Goal: Browse casually

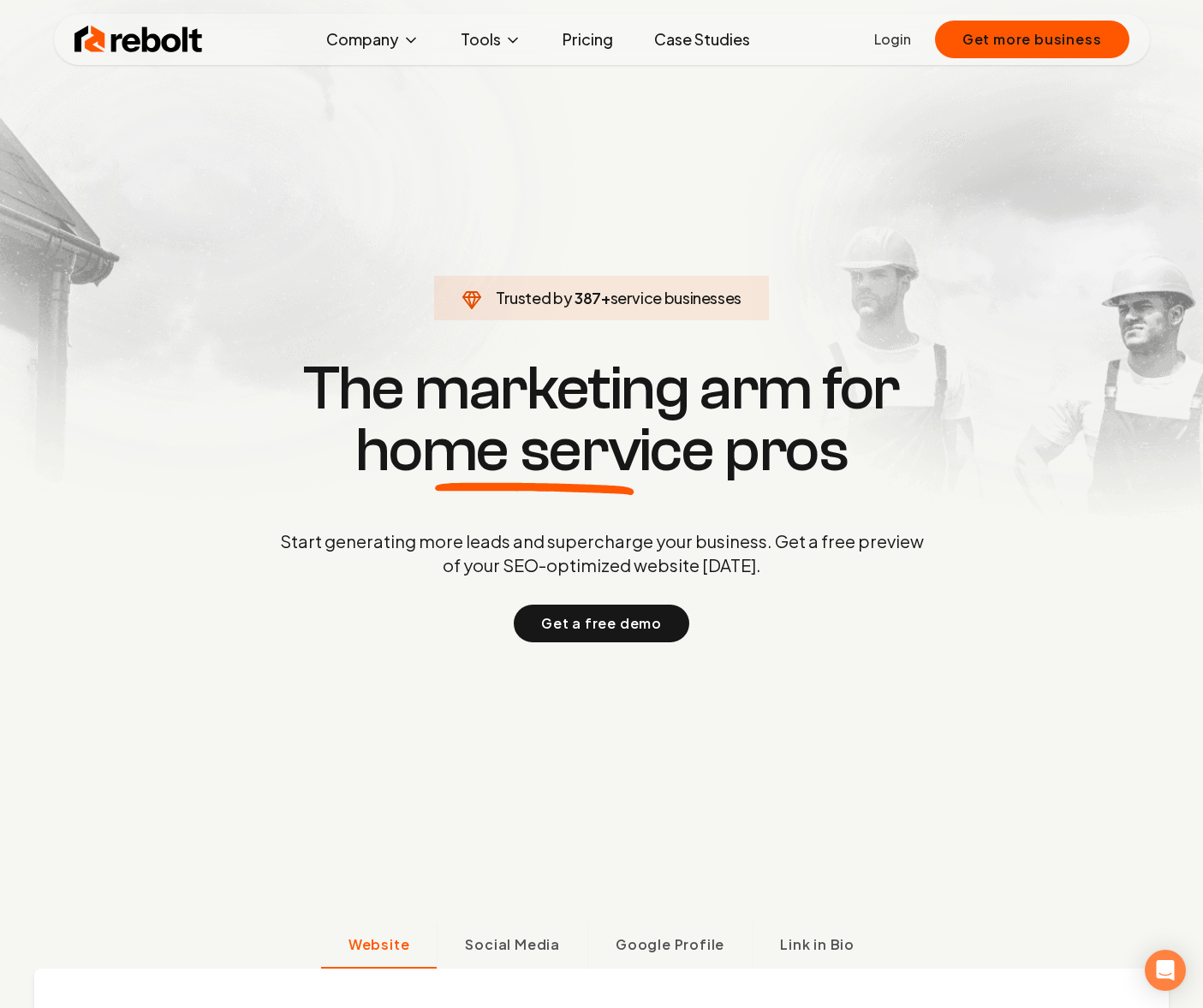
scroll to position [24, 0]
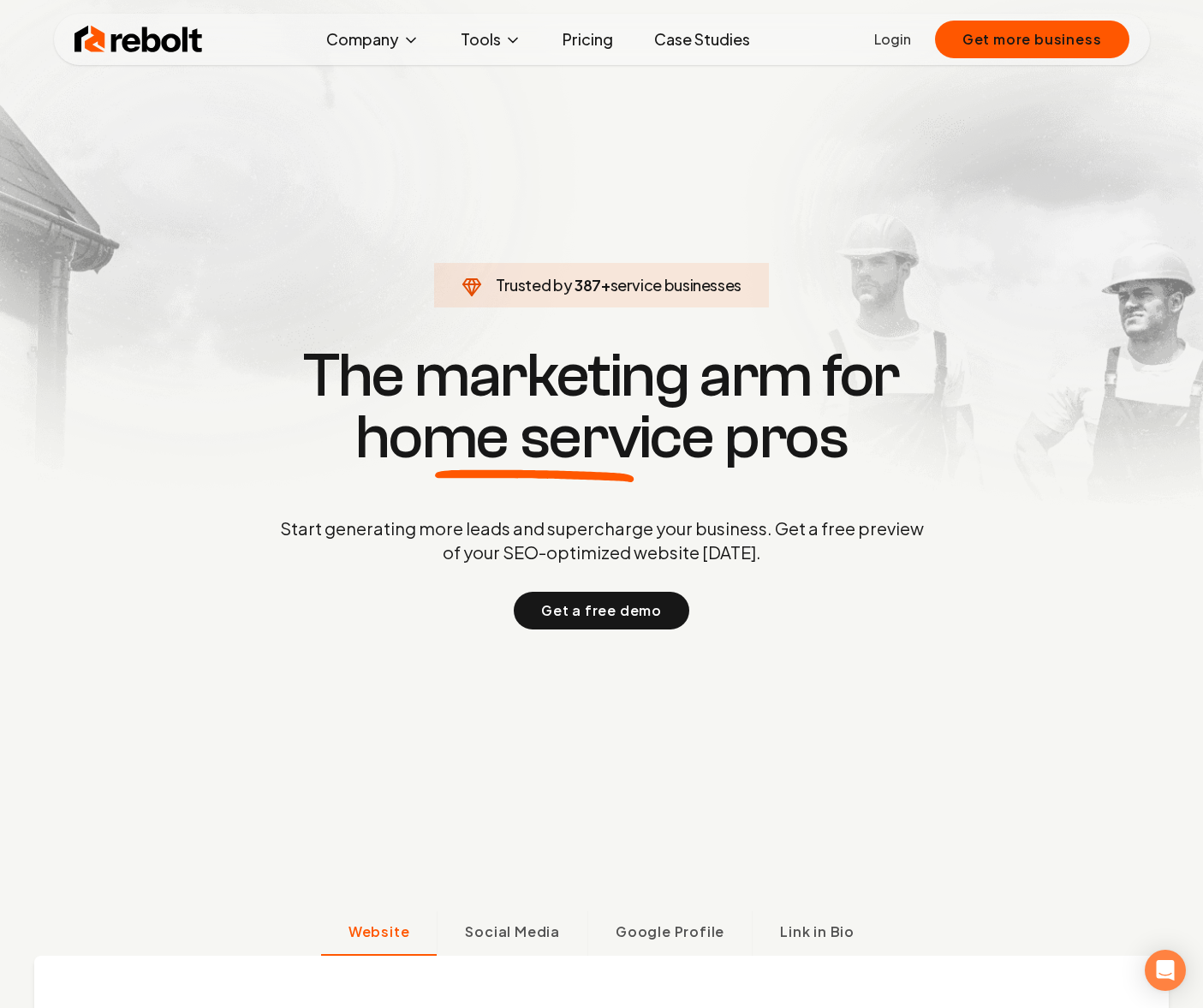
click at [204, 334] on section "Trusted by 387 + service businesses The marketing arm for home service pros Sta…" at bounding box center [602, 486] width 849 height 907
click at [203, 336] on section "Trusted by 487 + service businesses The marketing arm for home service pros Sta…" at bounding box center [602, 486] width 849 height 907
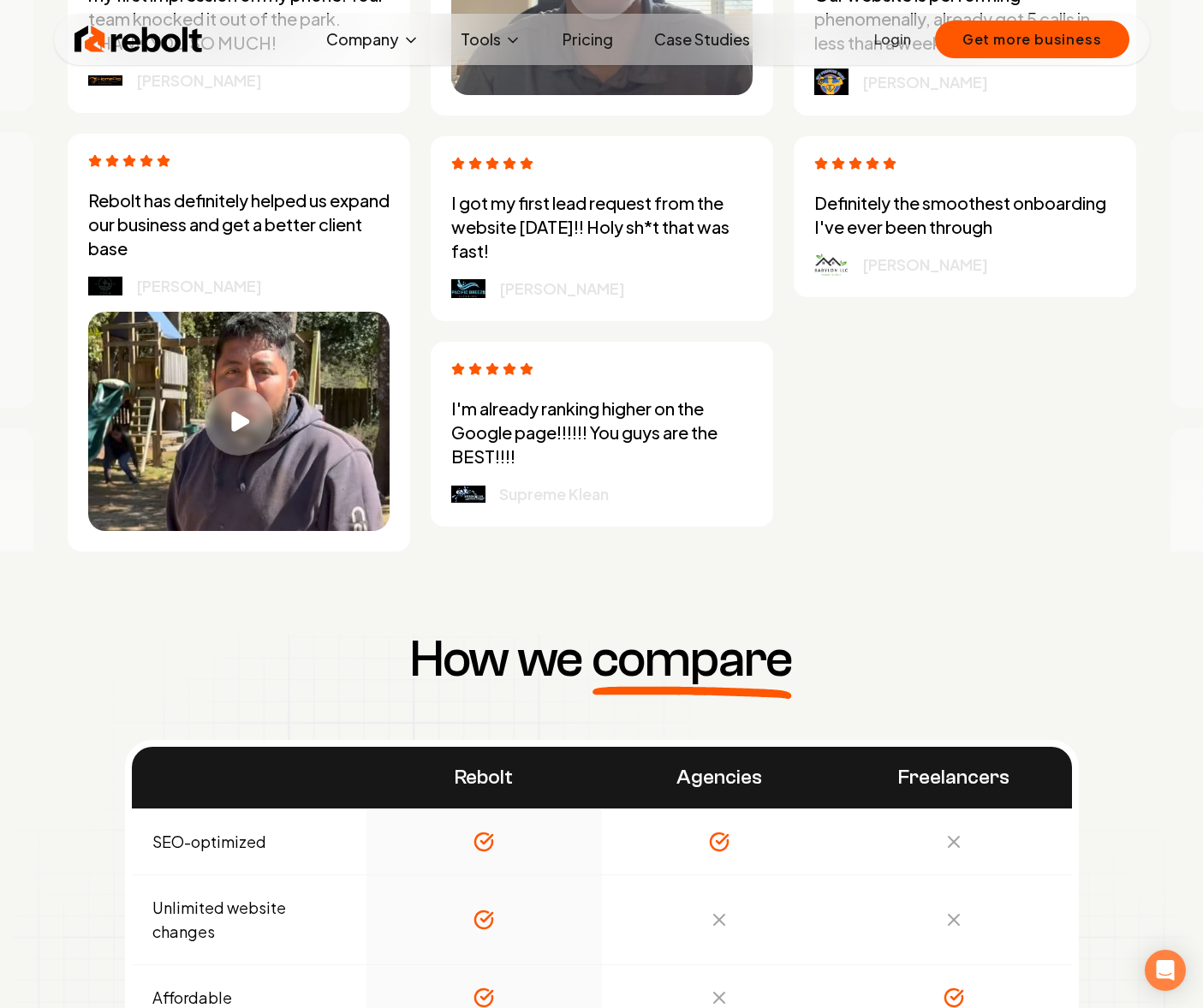
scroll to position [8303, 0]
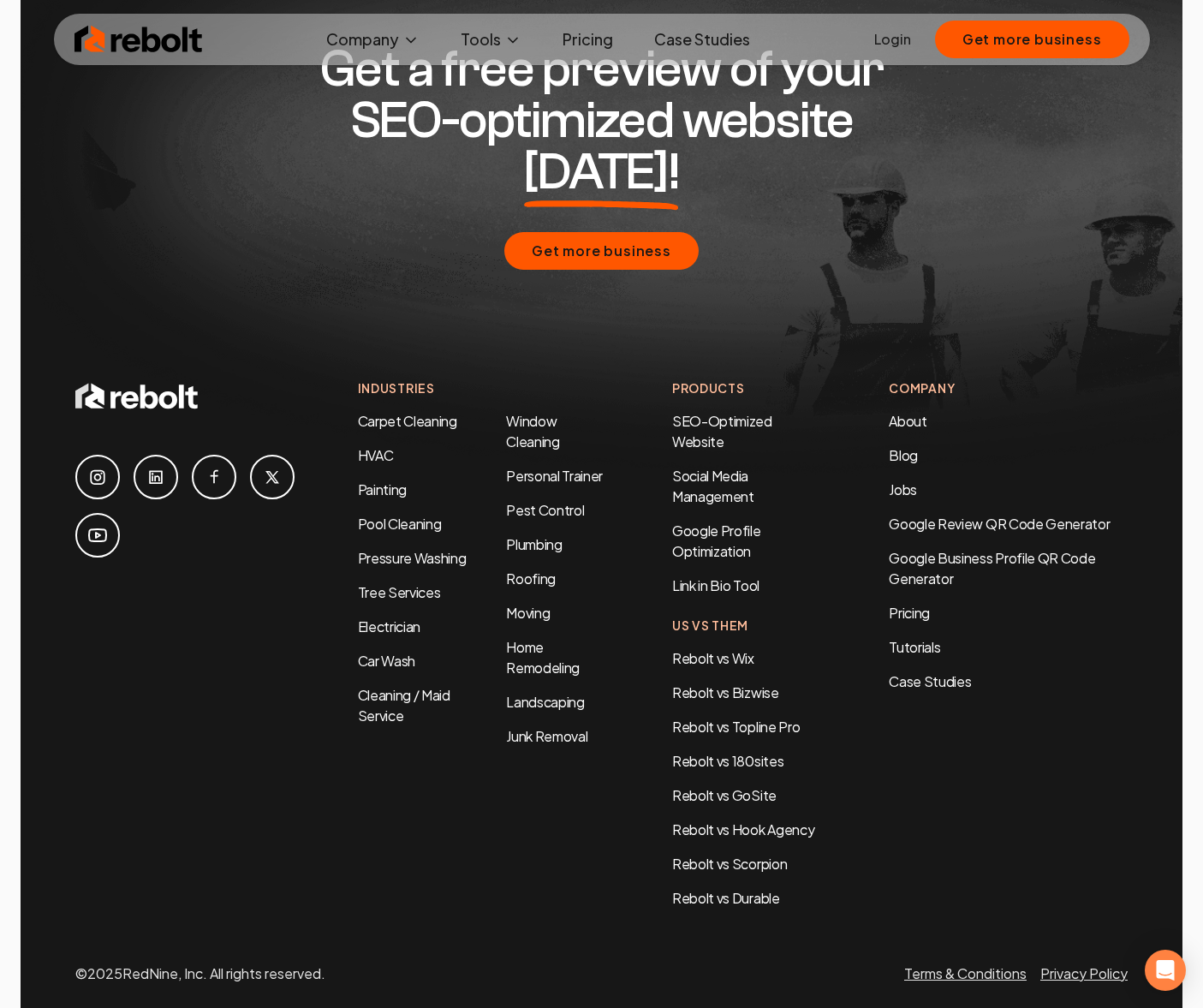
click at [157, 643] on div at bounding box center [199, 643] width 248 height 529
click at [161, 635] on div at bounding box center [199, 643] width 248 height 529
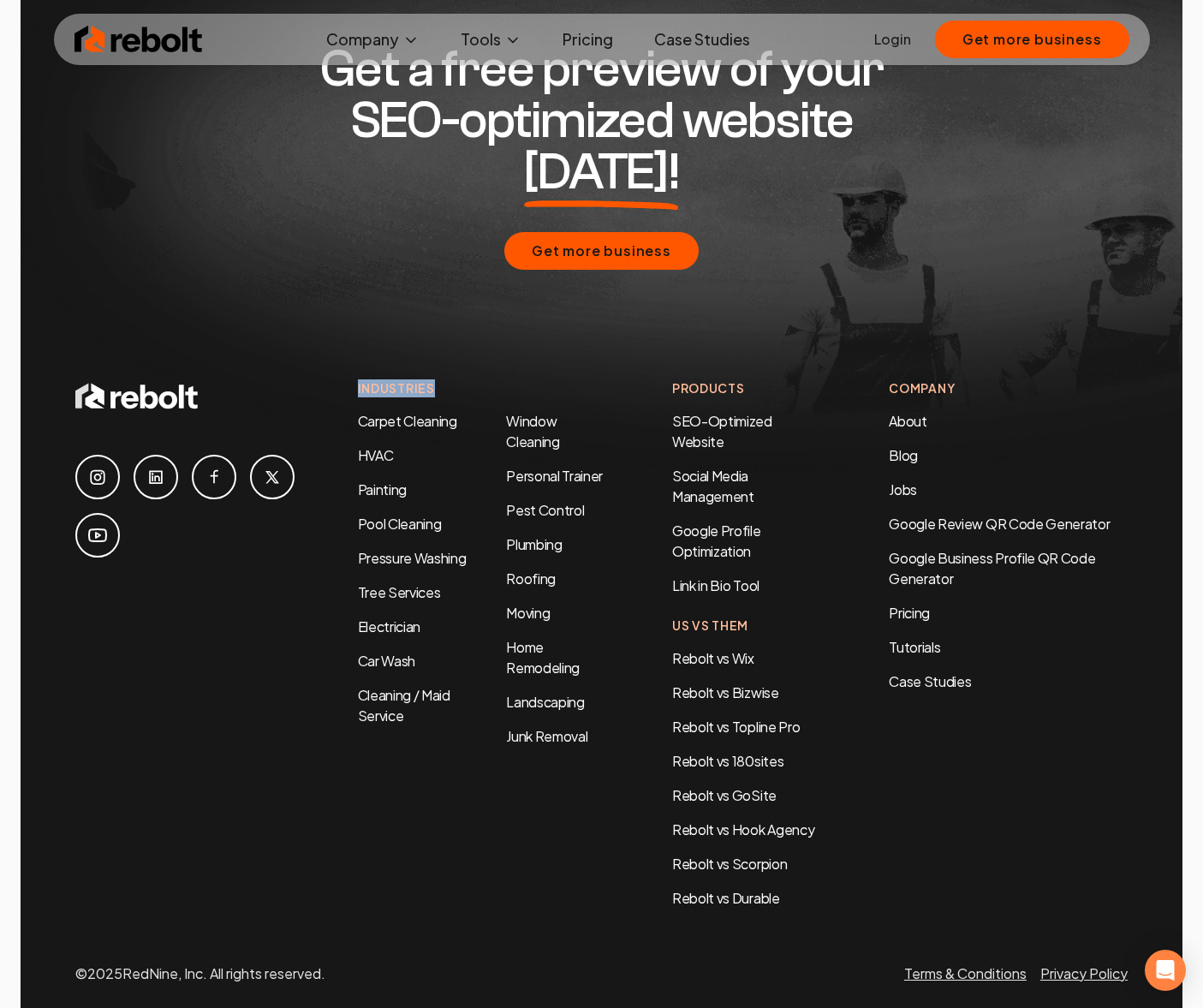
click at [161, 635] on div at bounding box center [199, 643] width 248 height 529
click at [162, 635] on div at bounding box center [199, 643] width 248 height 529
